Goal: Transaction & Acquisition: Purchase product/service

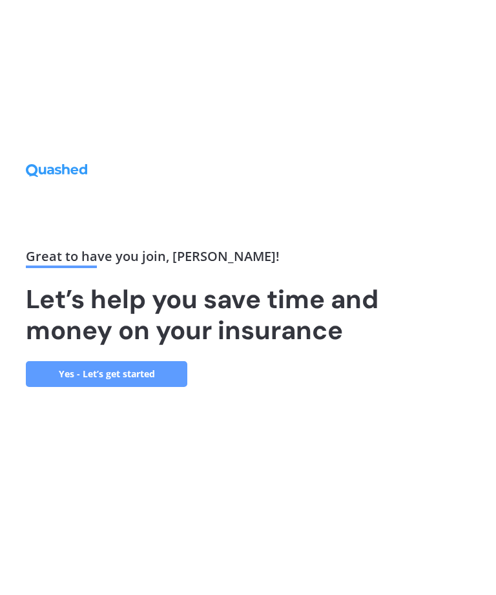
click at [106, 387] on link "Yes - Let’s get started" at bounding box center [106, 374] width 161 height 26
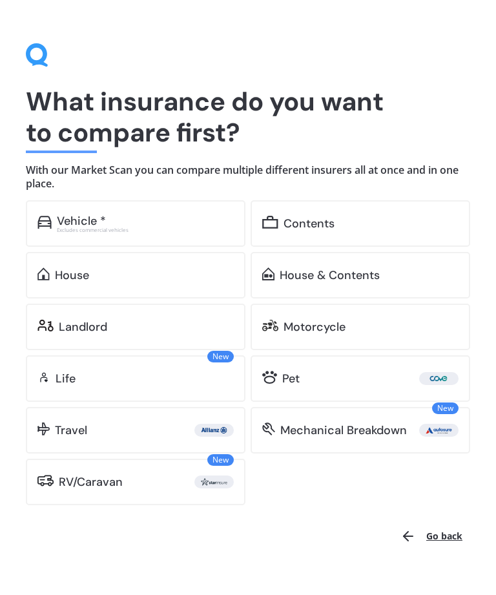
click at [77, 275] on div "House" at bounding box center [72, 275] width 34 height 13
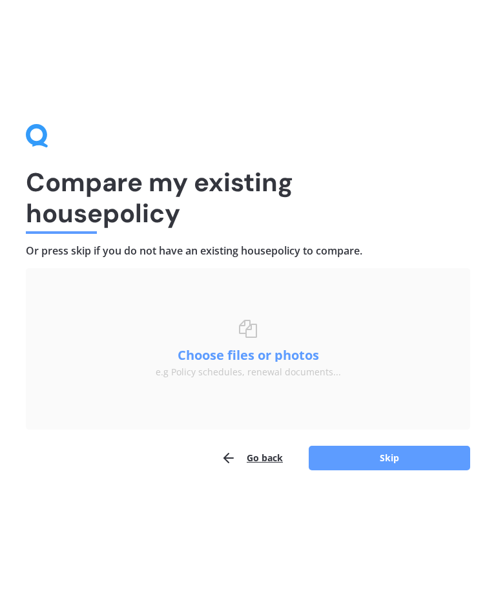
click at [262, 358] on button "Choose files or photos" at bounding box center [247, 355] width 161 height 13
click at [387, 456] on button "Skip" at bounding box center [389, 457] width 161 height 25
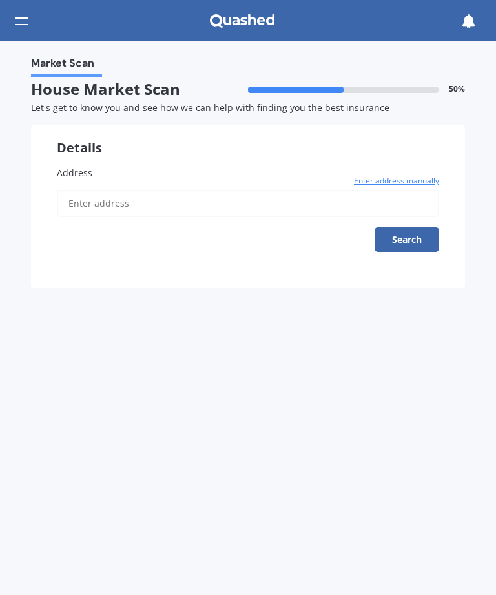
click at [72, 199] on input "Address" at bounding box center [248, 203] width 382 height 27
type input "[STREET_ADDRESS]"
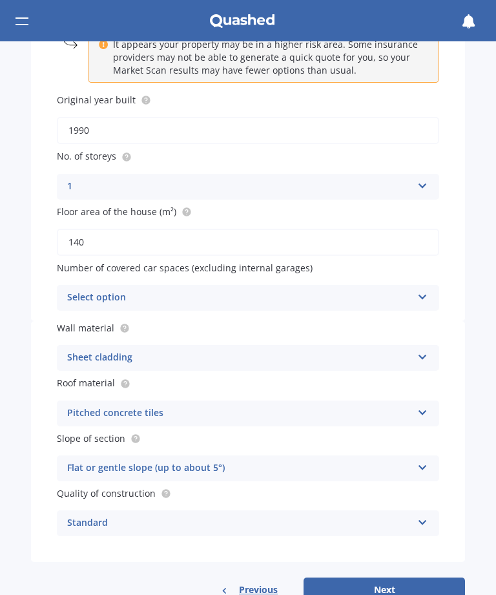
scroll to position [190, 0]
click at [147, 289] on div "Select option" at bounding box center [239, 296] width 345 height 15
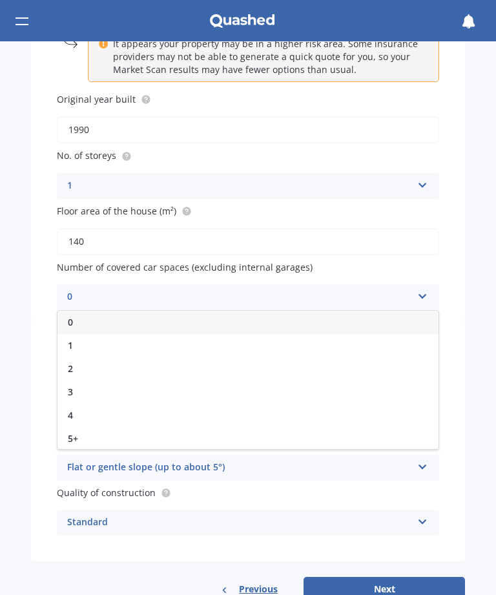
click at [75, 334] on div "1" at bounding box center [247, 345] width 381 height 23
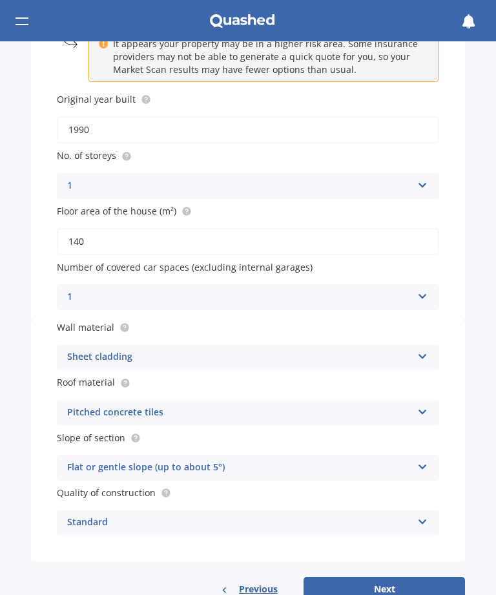
click at [425, 349] on icon at bounding box center [422, 353] width 11 height 9
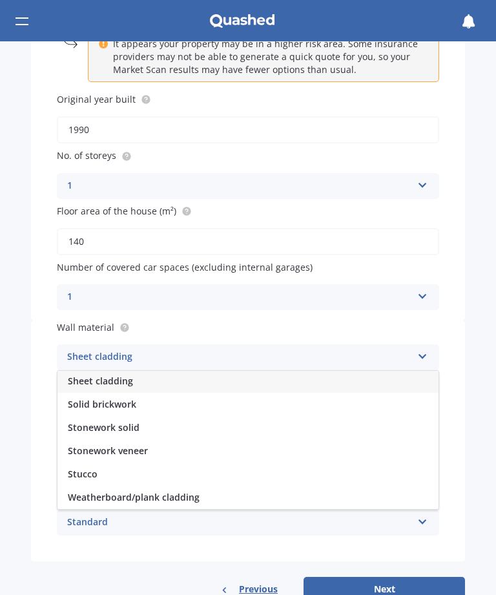
scroll to position [164, 0]
click at [156, 491] on span "Weatherboard/plank cladding" at bounding box center [134, 497] width 132 height 12
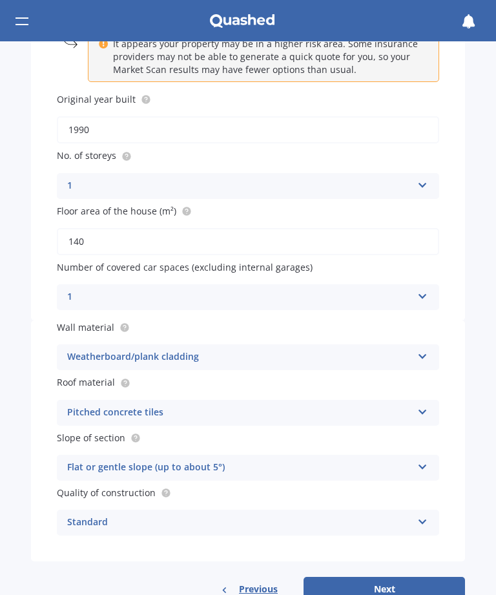
click at [209, 360] on div "Weatherboard/plank cladding Artificial weatherboard/plank cladding Blockwork Br…" at bounding box center [248, 357] width 382 height 26
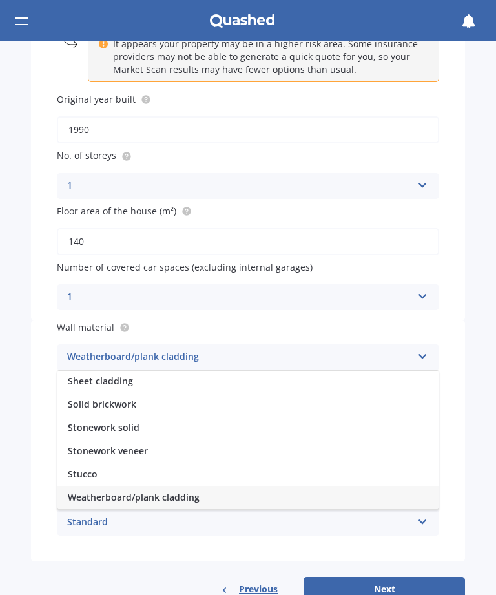
click at [119, 374] on span "Sheet cladding" at bounding box center [100, 380] width 65 height 12
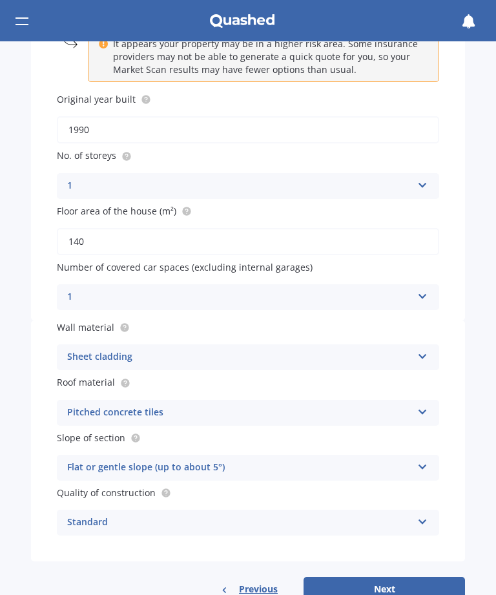
click at [419, 405] on icon at bounding box center [422, 409] width 11 height 9
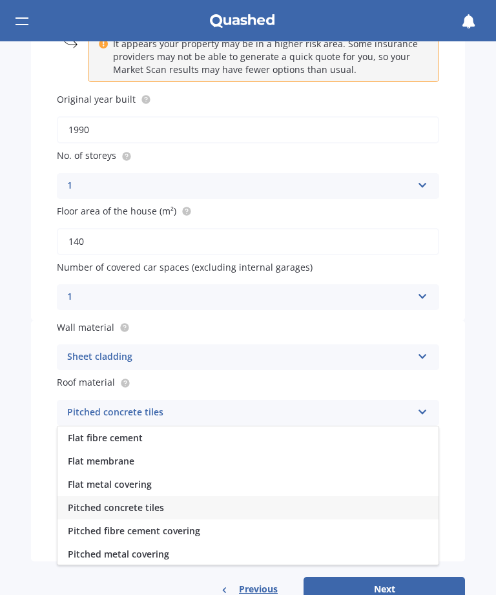
scroll to position [0, 0]
click at [146, 478] on span "Flat metal covering" at bounding box center [110, 484] width 84 height 12
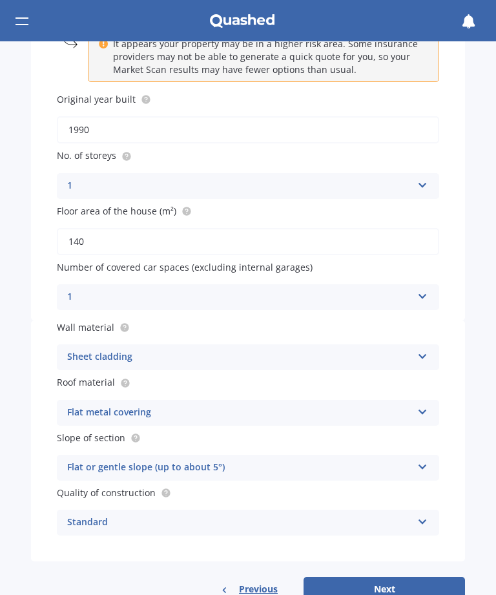
click at [436, 402] on div "Flat metal covering Flat fibre cement Flat membrane Flat metal covering Pitched…" at bounding box center [248, 413] width 382 height 26
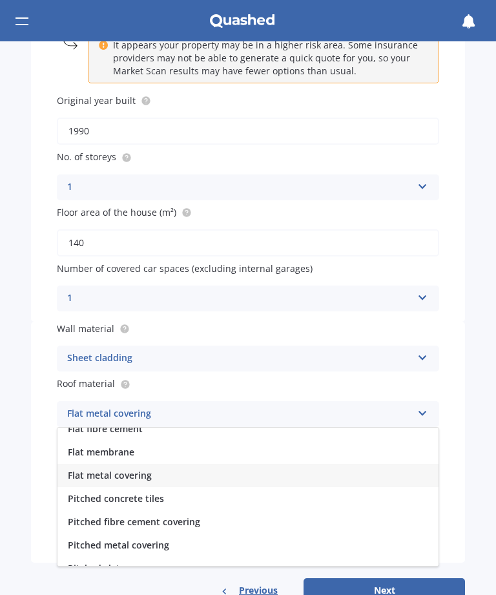
scroll to position [34, 0]
click at [118, 515] on span "Pitched metal covering" at bounding box center [118, 521] width 101 height 12
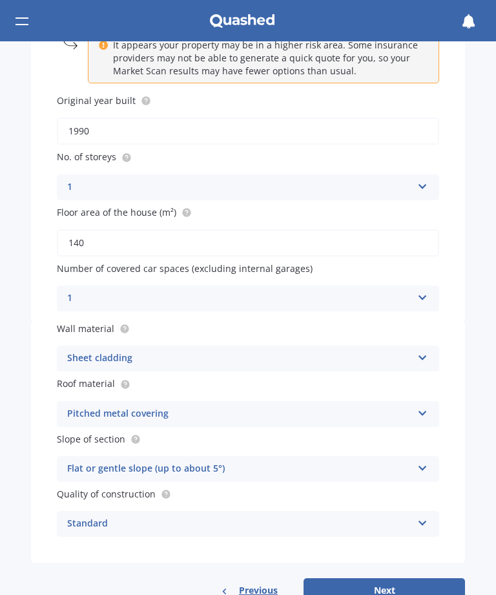
click at [422, 461] on icon at bounding box center [422, 465] width 11 height 9
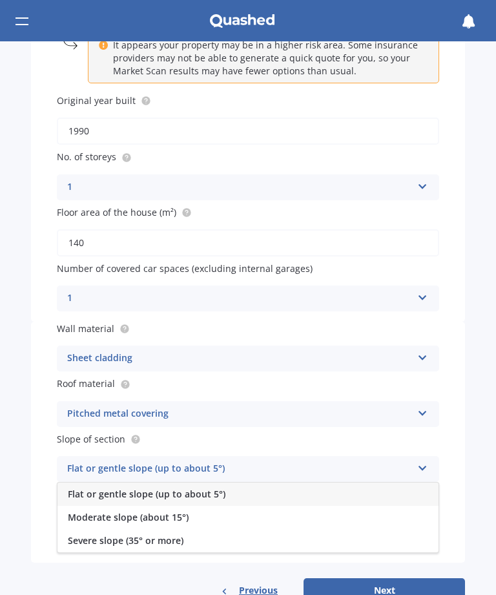
click at [110, 487] on span "Flat or gentle slope (up to about 5°)" at bounding box center [147, 493] width 158 height 12
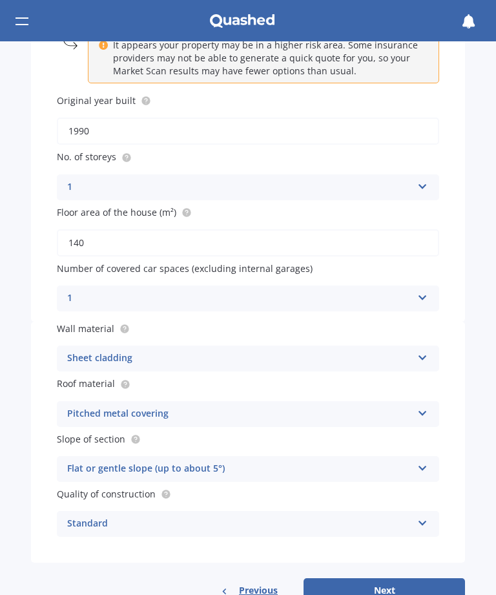
click at [420, 516] on icon at bounding box center [422, 520] width 11 height 9
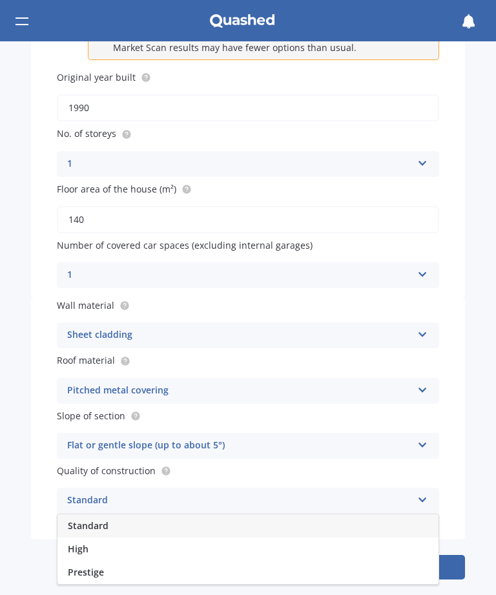
scroll to position [211, 0]
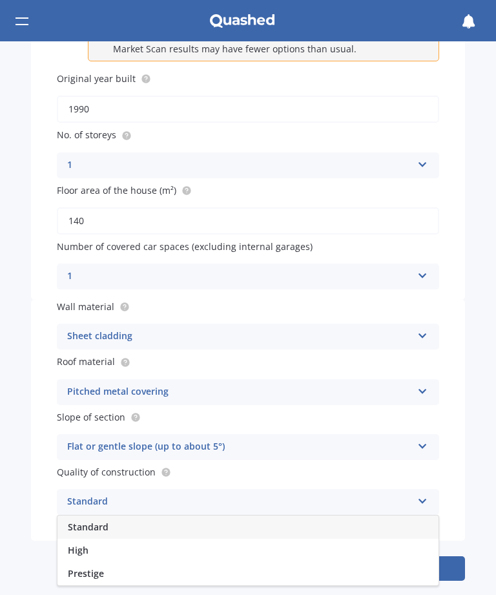
click at [85, 520] on span "Standard" at bounding box center [88, 526] width 41 height 12
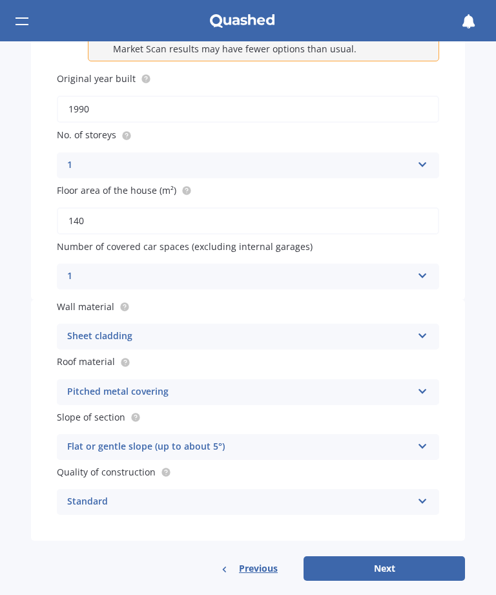
click at [390, 556] on button "Next" at bounding box center [383, 568] width 161 height 25
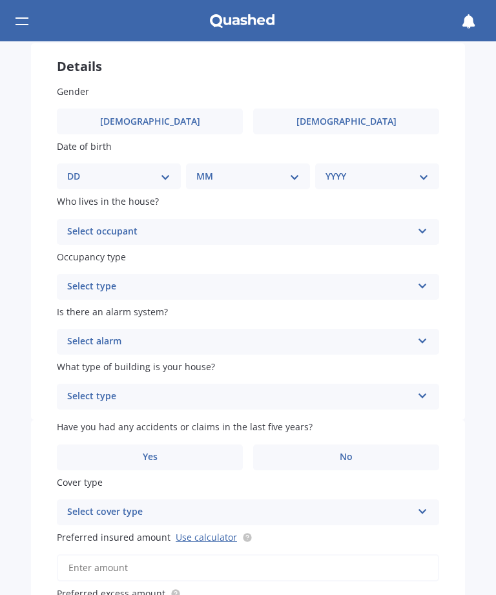
scroll to position [0, 0]
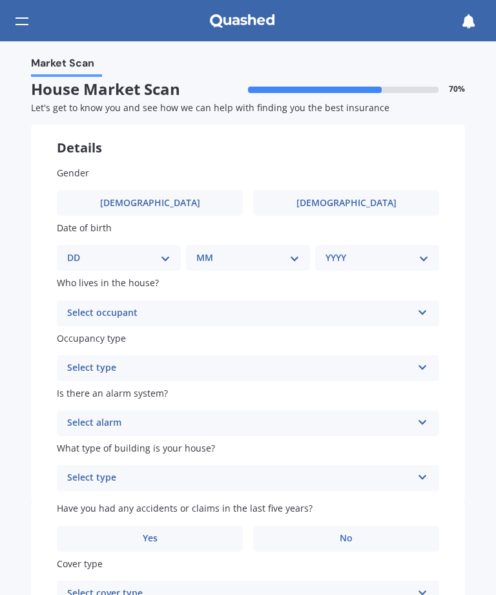
click at [156, 199] on span "Male" at bounding box center [150, 203] width 100 height 11
click at [0, 0] on input "Male" at bounding box center [0, 0] width 0 height 0
click at [162, 250] on select "DD 01 02 03 04 05 06 07 08 09 10 11 12 13 14 15 16 17 18 19 20 21 22 23 24 25 2…" at bounding box center [118, 257] width 103 height 14
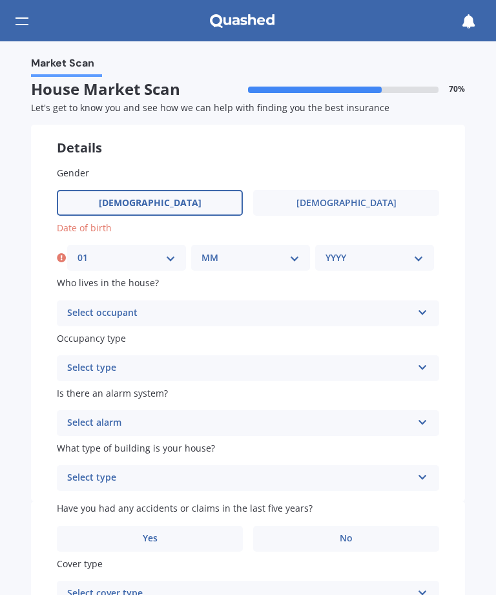
click at [137, 252] on select "DD 01 02 03 04 05 06 07 08 09 10 11 12 13 14 15 16 17 18 19 20 21 22 23 24 25 2…" at bounding box center [126, 257] width 98 height 14
select select "08"
click at [228, 252] on select "MM 01 02 03 04 05 06 07 08 09 10 11 12" at bounding box center [250, 257] width 98 height 14
select select "01"
click at [382, 256] on select "YYYY 2009 2008 2007 2006 2005 2004 2003 2002 2001 2000 1999 1998 1997 1996 1995…" at bounding box center [374, 257] width 98 height 14
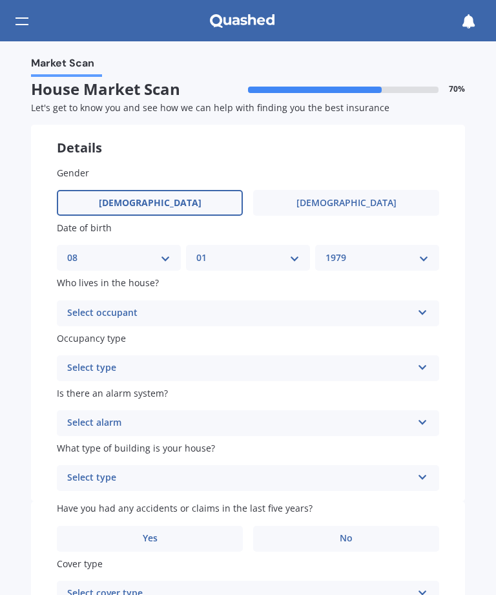
click at [422, 250] on select "YYYY 2009 2008 2007 2006 2005 2004 2003 2002 2001 2000 1999 1998 1997 1996 1995…" at bounding box center [376, 257] width 103 height 14
select select "1981"
click at [170, 305] on div "Select occupant" at bounding box center [239, 312] width 345 height 15
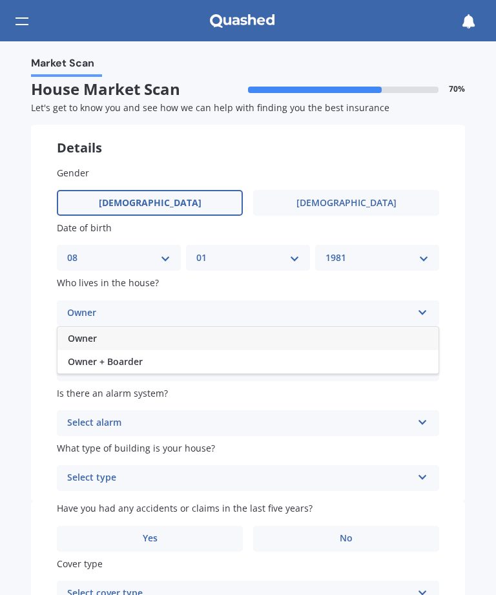
click at [94, 332] on span "Owner" at bounding box center [82, 338] width 29 height 12
click at [422, 360] on icon at bounding box center [422, 364] width 11 height 9
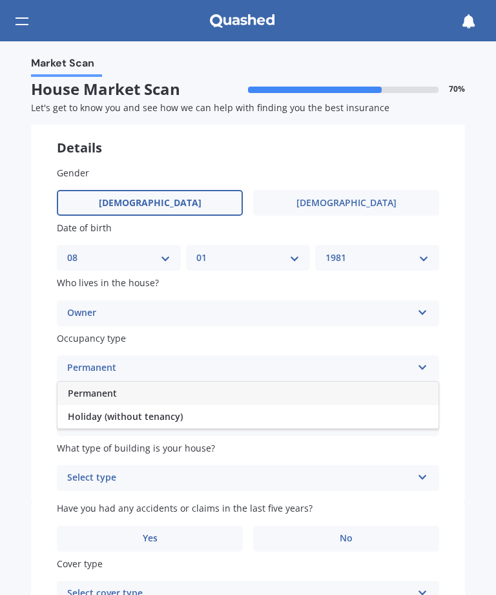
click at [99, 387] on span "Permanent" at bounding box center [92, 393] width 49 height 12
click at [420, 415] on icon at bounding box center [422, 419] width 11 height 9
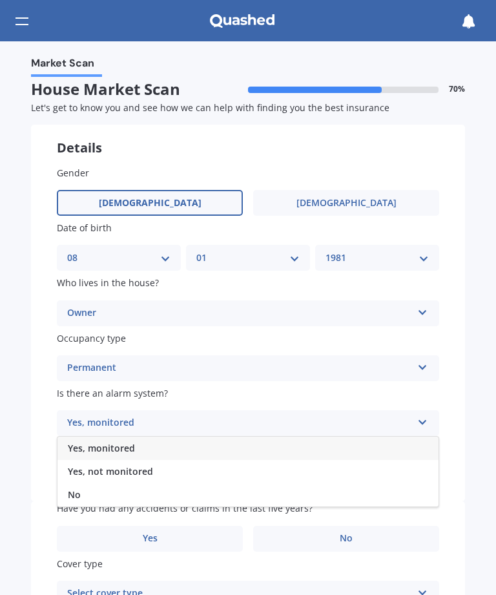
click at [84, 487] on div "No" at bounding box center [247, 494] width 381 height 23
click at [422, 470] on icon at bounding box center [422, 474] width 11 height 9
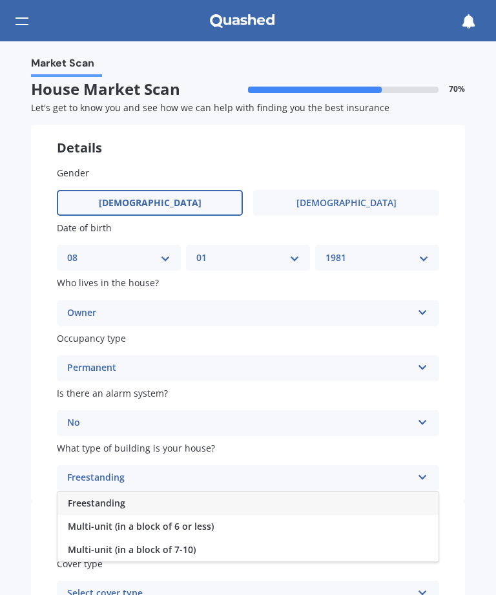
click at [98, 497] on span "Freestanding" at bounding box center [96, 502] width 57 height 12
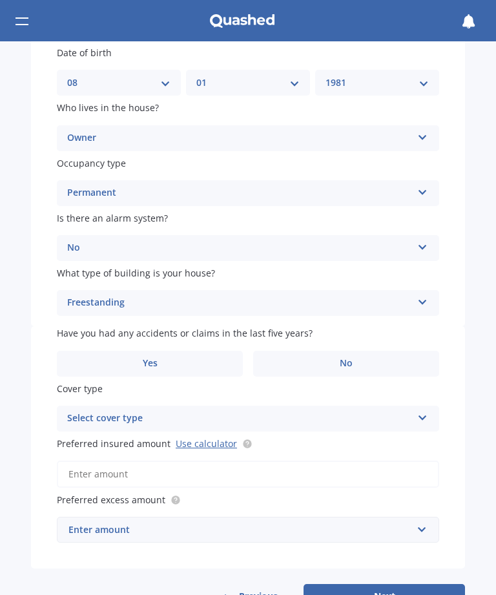
scroll to position [176, 0]
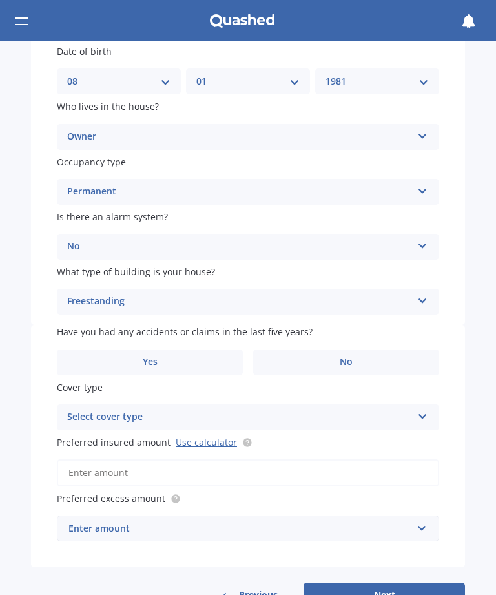
click at [346, 356] on span "No" at bounding box center [346, 361] width 13 height 11
click at [0, 0] on input "No" at bounding box center [0, 0] width 0 height 0
click at [420, 409] on icon at bounding box center [422, 413] width 11 height 9
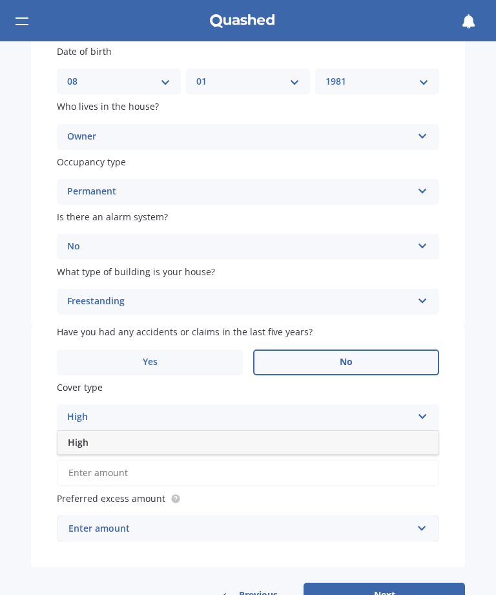
click at [424, 409] on icon at bounding box center [422, 413] width 11 height 9
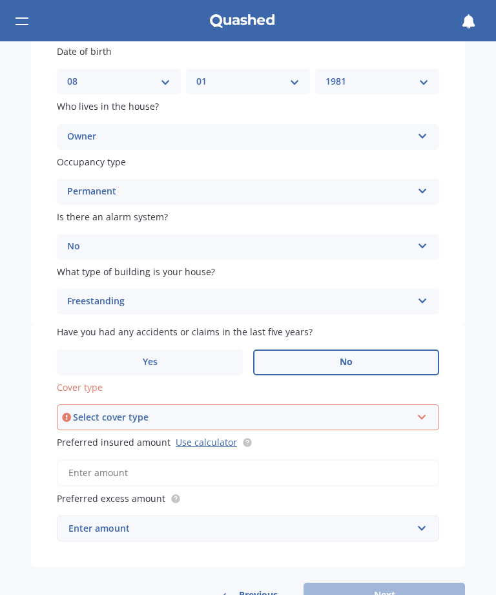
click at [209, 413] on div "Select cover type" at bounding box center [242, 417] width 338 height 14
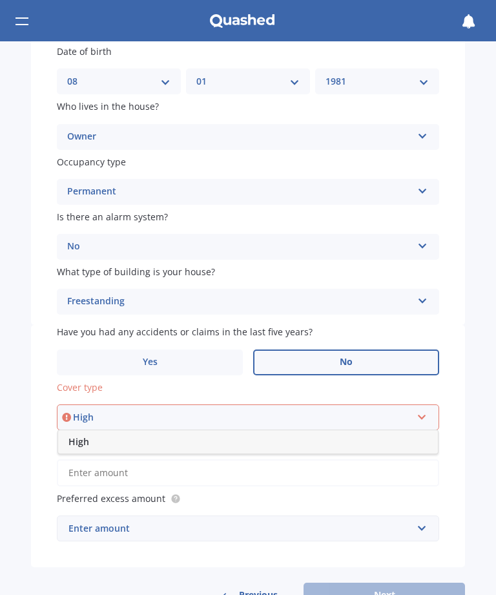
click at [85, 435] on span "High" at bounding box center [78, 441] width 21 height 12
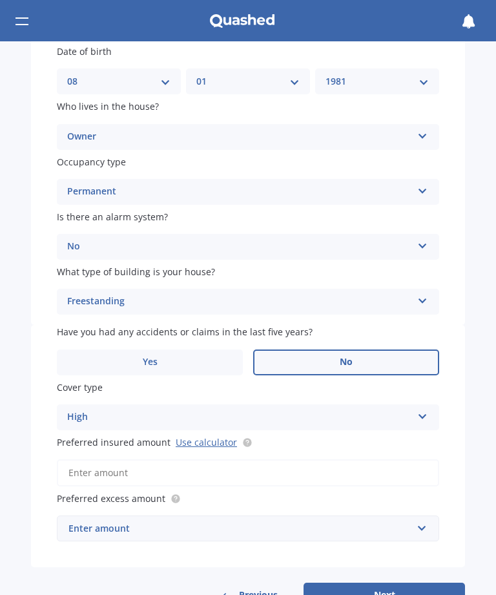
click at [200, 436] on link "Use calculator" at bounding box center [206, 442] width 61 height 12
click at [99, 462] on input "Preferred insured amount Use calculator" at bounding box center [248, 472] width 382 height 27
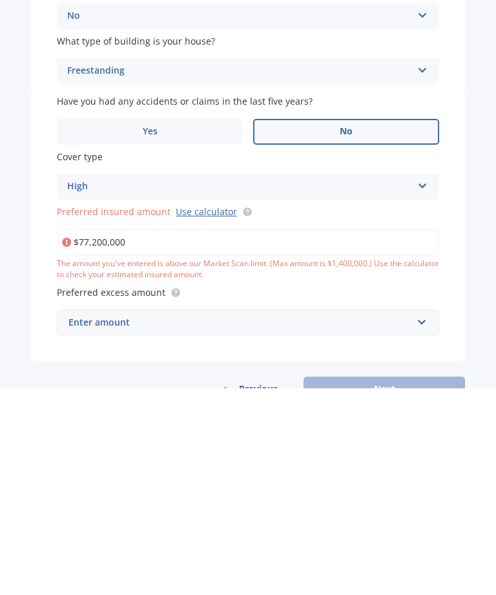
scroll to position [200, 0]
type input "$7"
type input "$772,000"
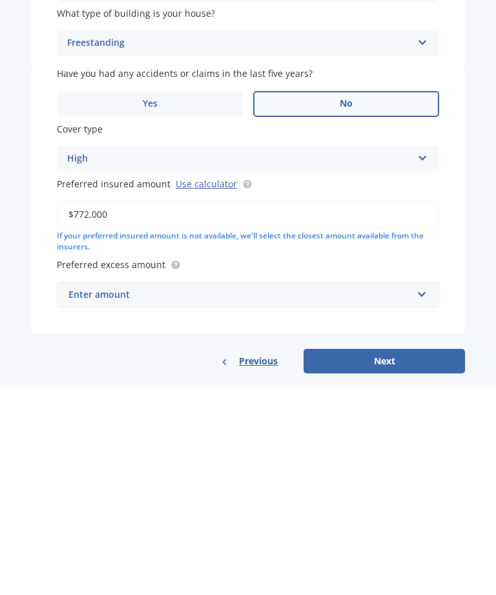
scroll to position [227, 0]
click at [379, 556] on button "Next" at bounding box center [383, 568] width 161 height 25
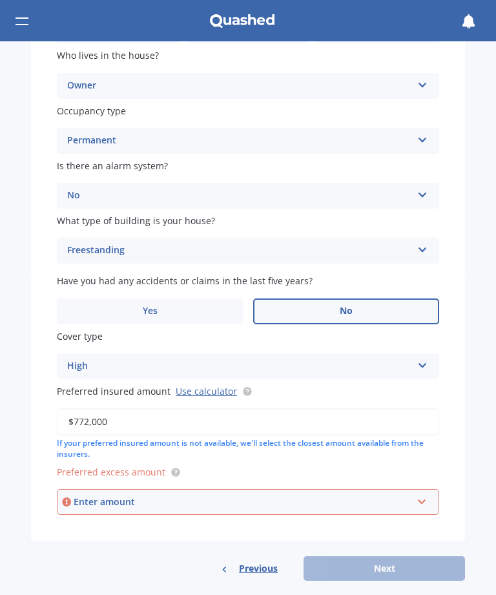
click at [102, 495] on div "Enter amount" at bounding box center [243, 502] width 338 height 14
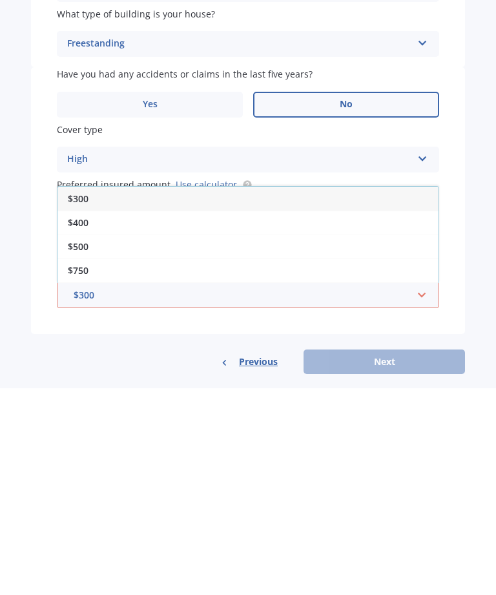
click at [92, 441] on div "$500" at bounding box center [247, 453] width 381 height 24
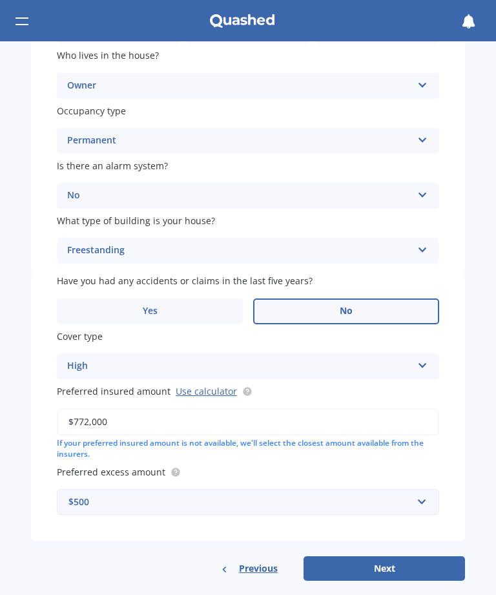
click at [381, 557] on button "Next" at bounding box center [383, 568] width 161 height 25
select select "08"
select select "01"
select select "1981"
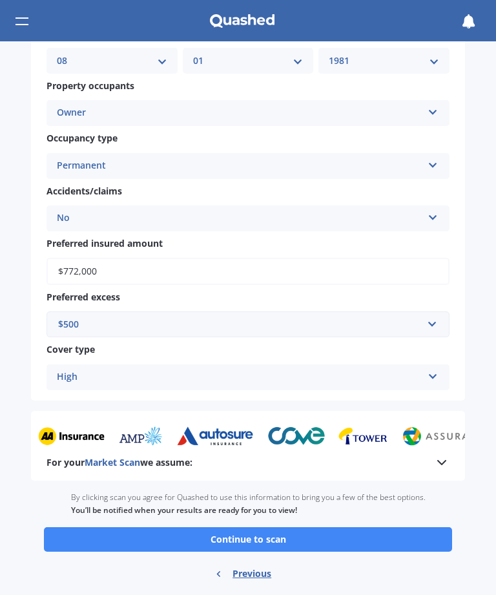
scroll to position [764, 0]
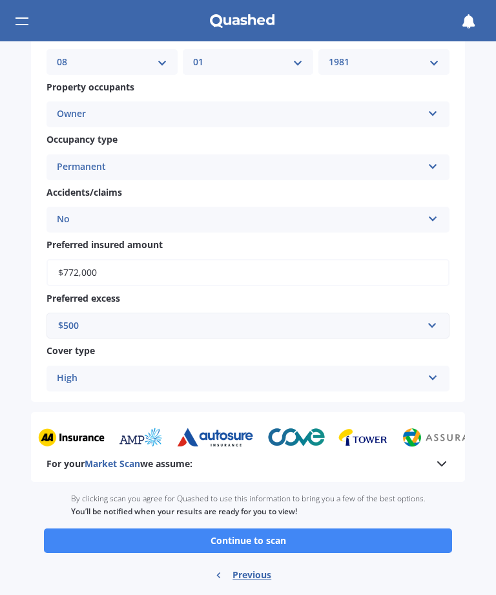
click at [249, 528] on button "Continue to scan" at bounding box center [248, 540] width 408 height 25
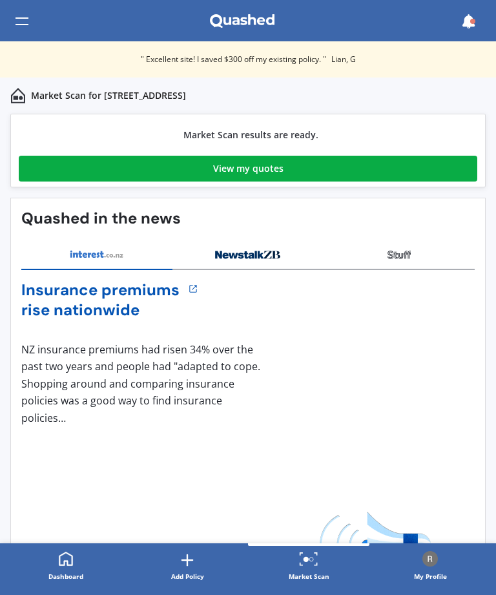
click at [262, 161] on div "View my quotes" at bounding box center [248, 169] width 70 height 26
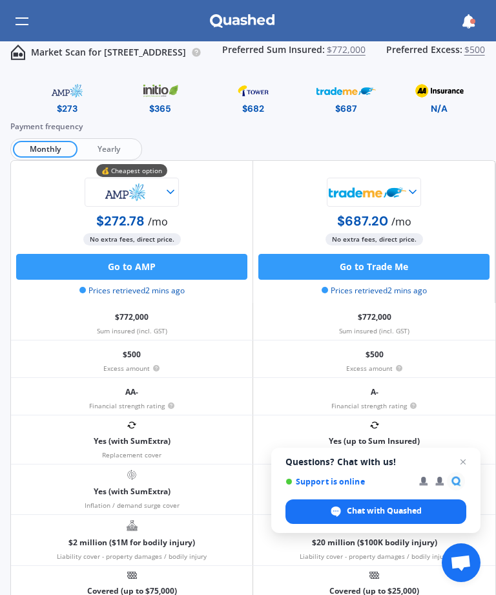
click at [110, 136] on div "Payment frequency Monthly Yearly" at bounding box center [252, 140] width 485 height 40
click at [109, 142] on span "Yearly" at bounding box center [108, 149] width 62 height 17
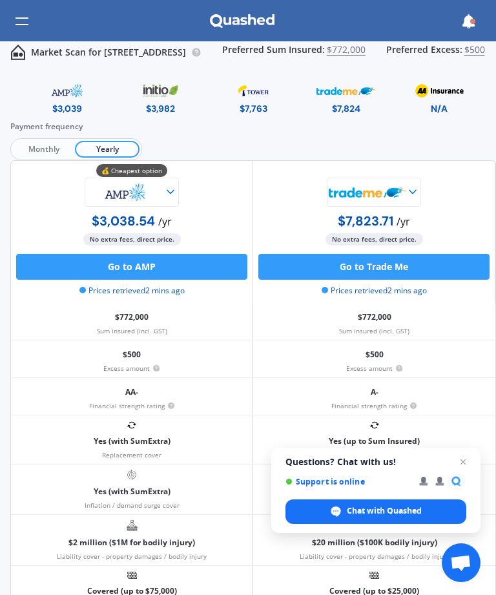
click at [468, 458] on span "Close chat" at bounding box center [462, 461] width 15 height 15
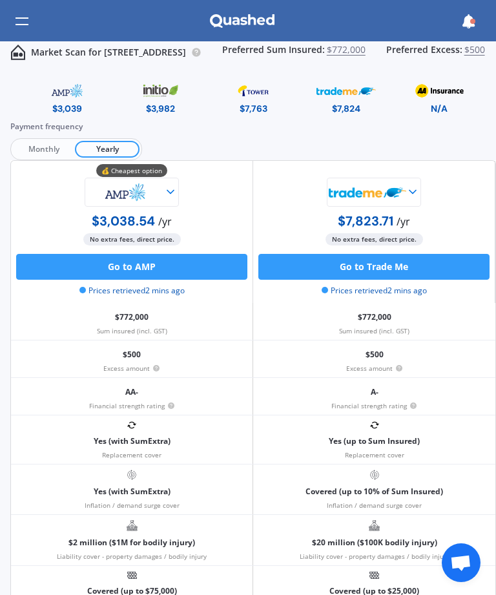
click at [163, 89] on img at bounding box center [159, 90] width 59 height 23
click at [165, 93] on img at bounding box center [159, 90] width 59 height 23
click at [417, 194] on icon at bounding box center [412, 191] width 13 height 13
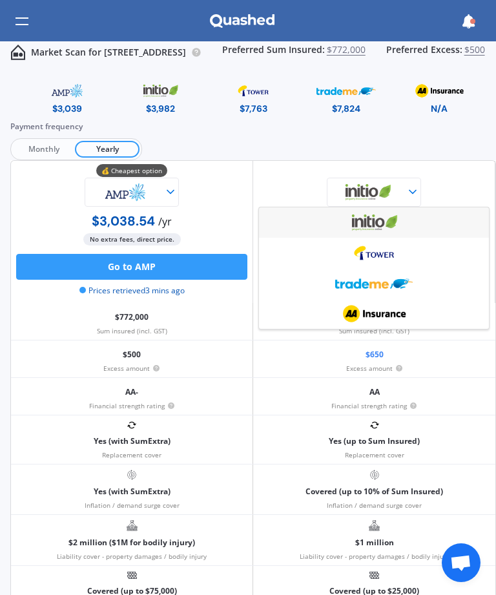
click at [469, 178] on div at bounding box center [373, 192] width 231 height 29
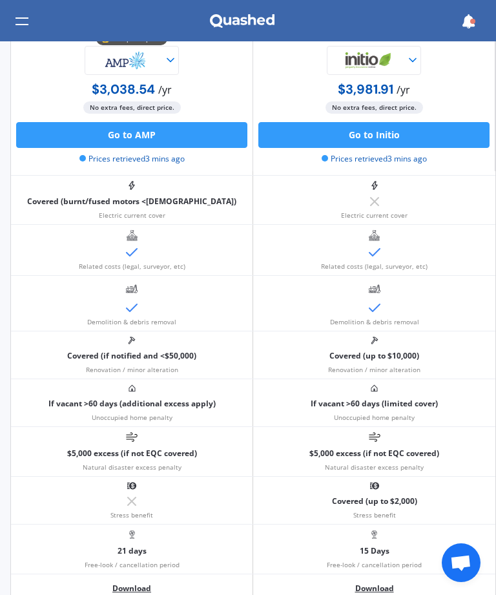
scroll to position [804, -1]
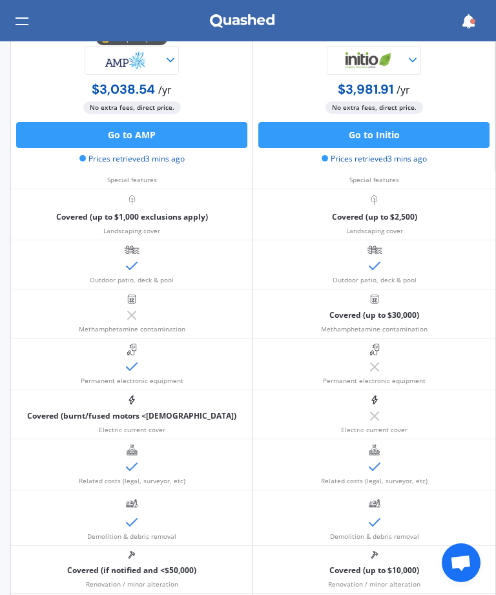
click at [488, 407] on div "Electric current cover" at bounding box center [374, 414] width 242 height 48
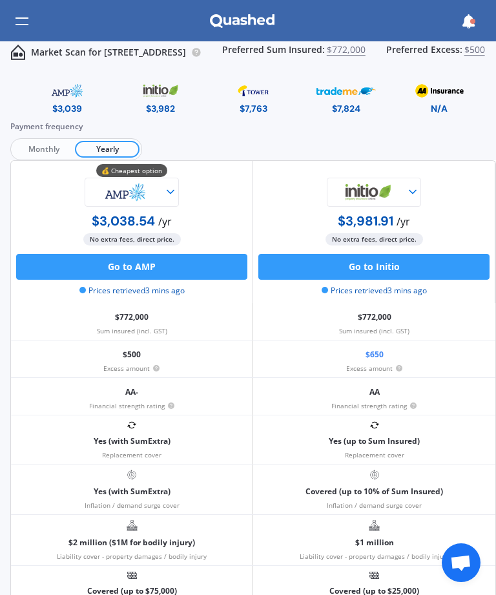
scroll to position [0, 0]
click at [471, 27] on icon at bounding box center [468, 21] width 14 height 14
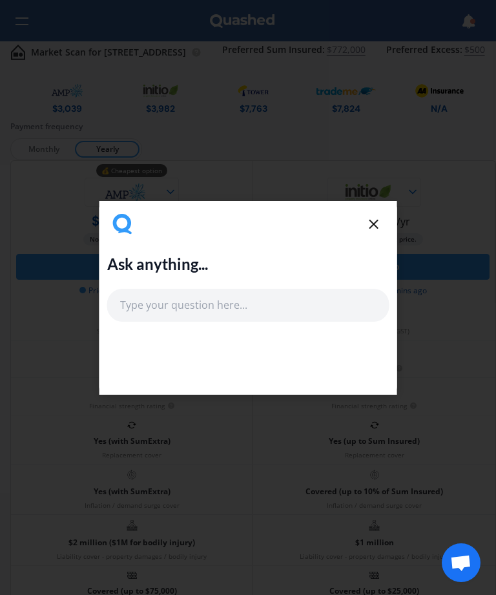
click at [376, 223] on icon at bounding box center [372, 223] width 15 height 15
